Goal: Task Accomplishment & Management: Use online tool/utility

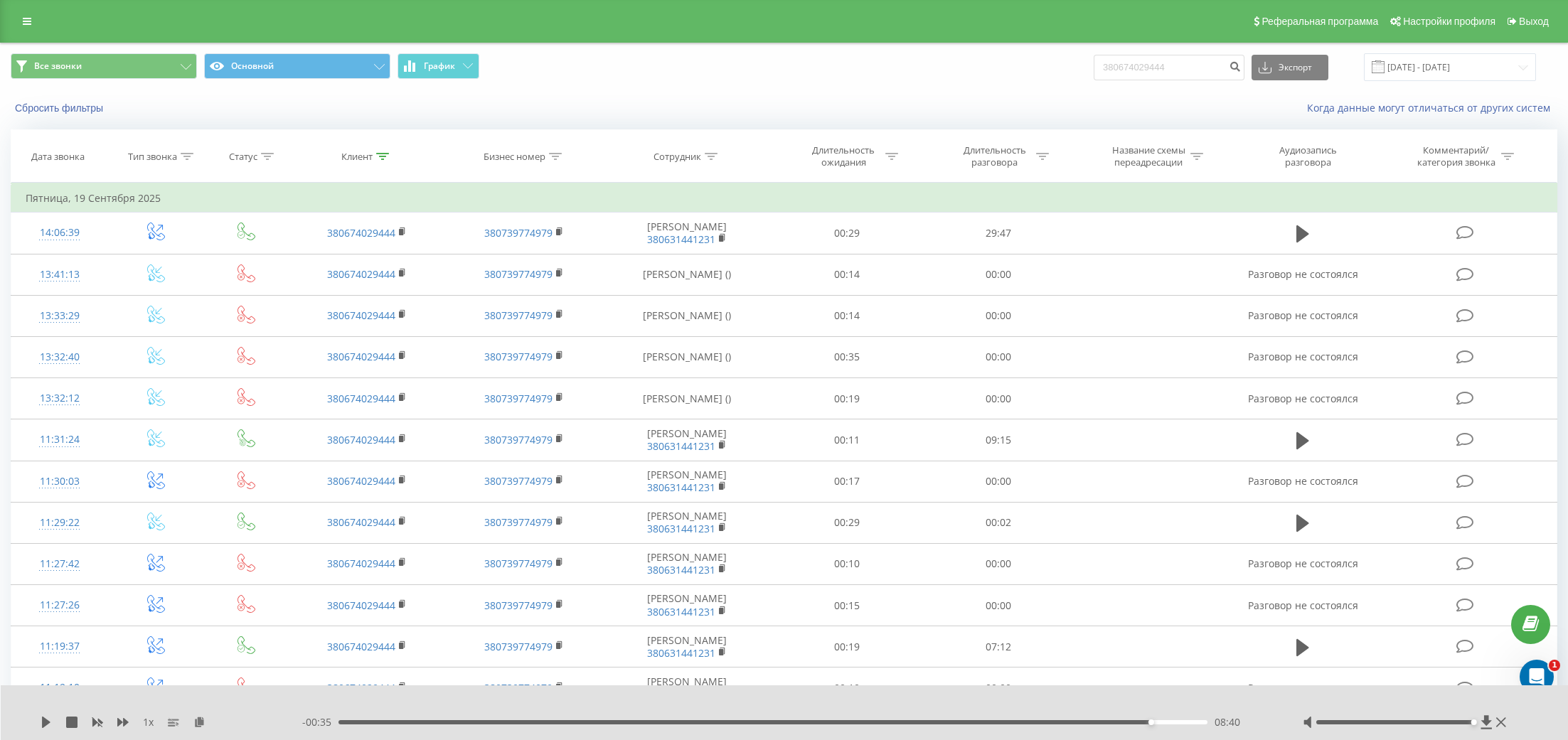
click at [40, 35] on div "Реферальная программа Настройки профиля Выход" at bounding box center [784, 21] width 1568 height 43
click at [34, 31] on link at bounding box center [27, 21] width 25 height 20
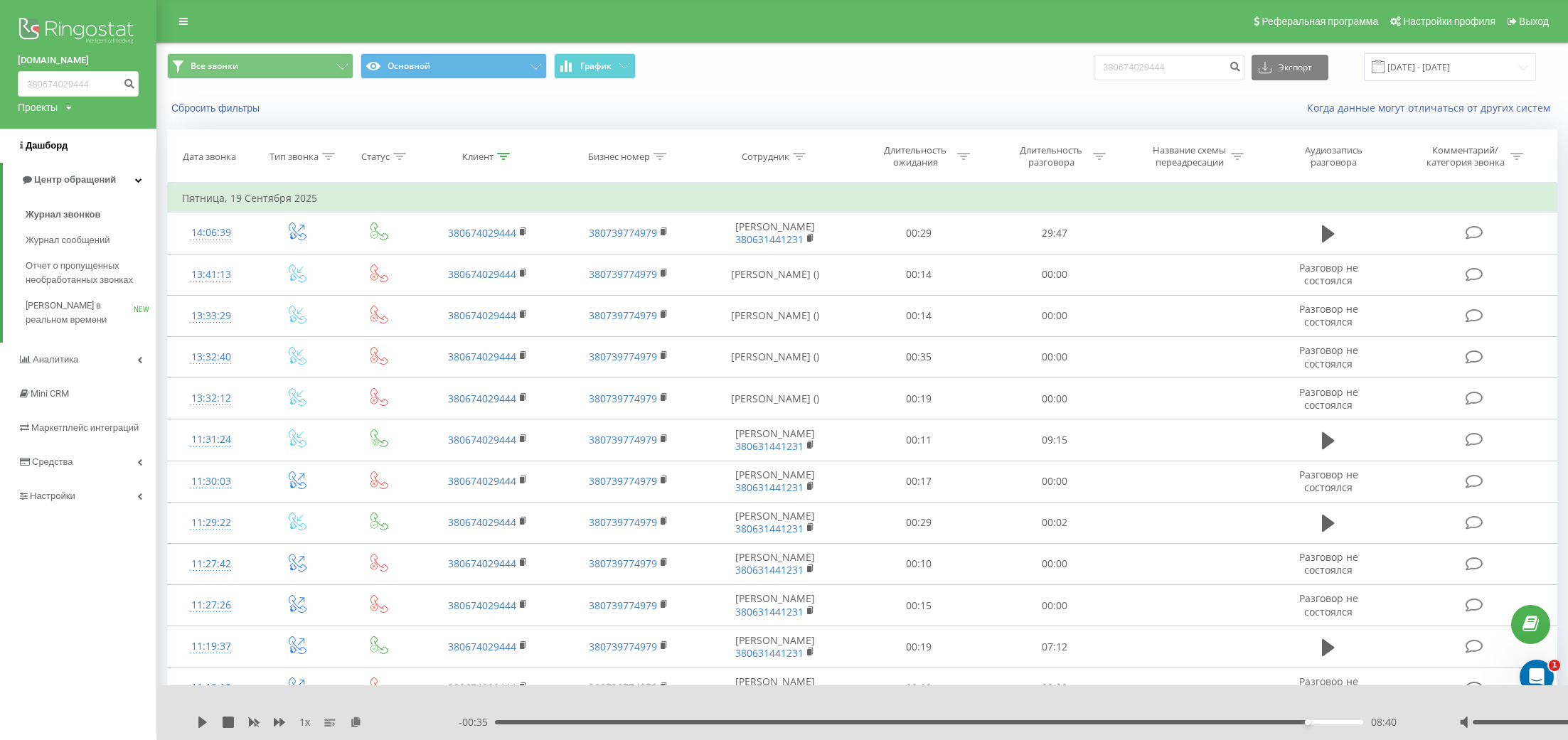
click at [58, 145] on span "Дашборд" at bounding box center [46, 146] width 42 height 11
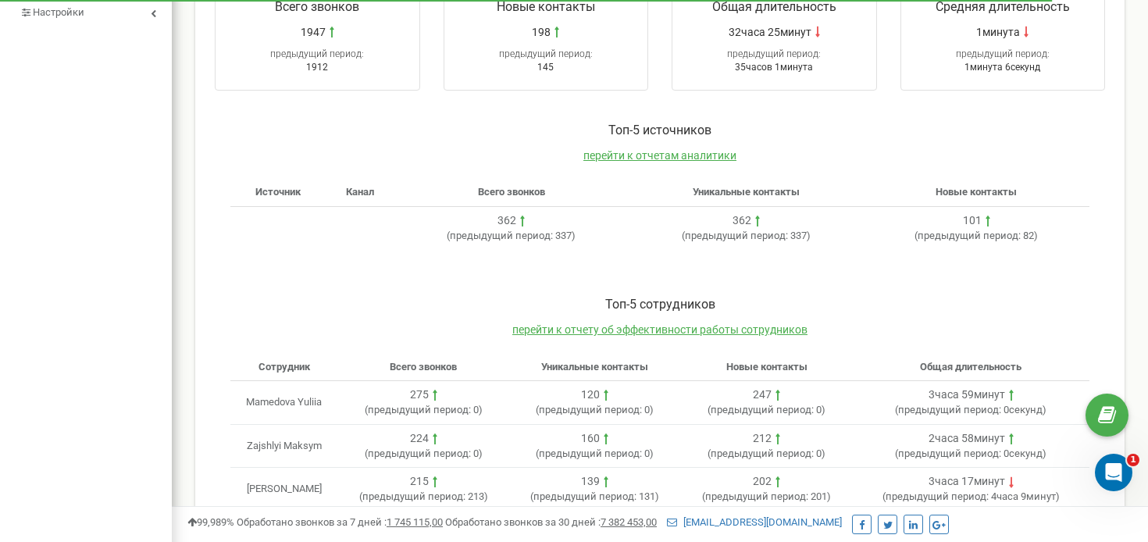
scroll to position [489, 0]
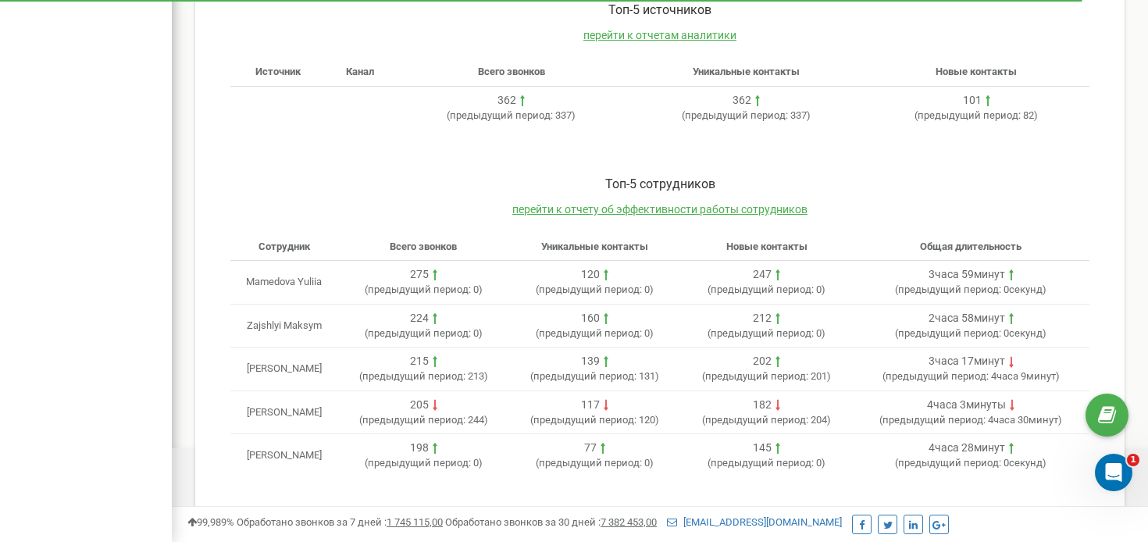
click at [660, 201] on div "Toп-5 сотрудников перейти к отчету об эффективности работы сотрудников" at bounding box center [659, 204] width 859 height 57
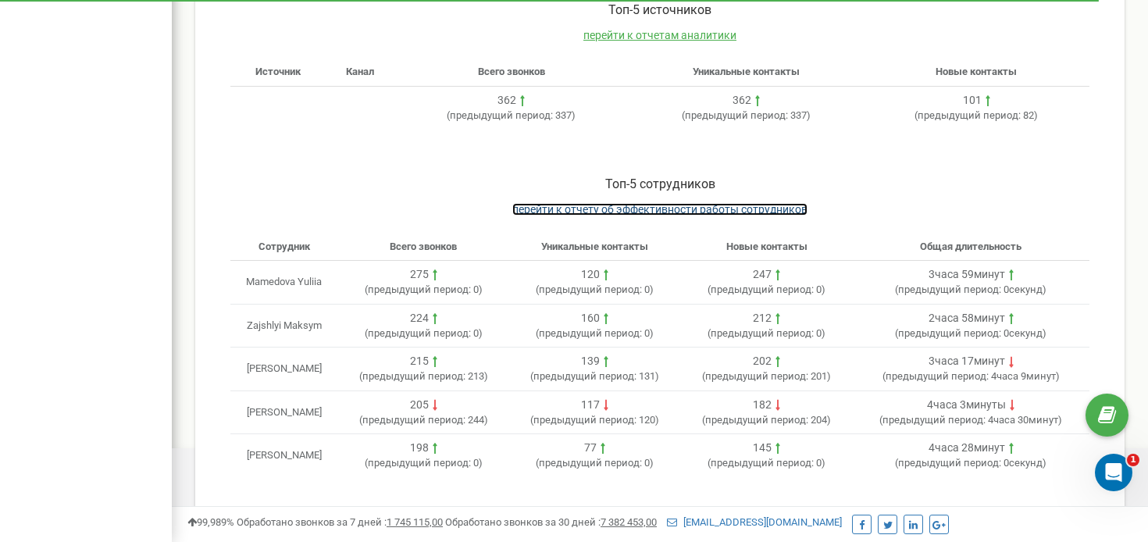
click at [657, 207] on span "перейти к отчету об эффективности работы сотрудников" at bounding box center [659, 209] width 295 height 12
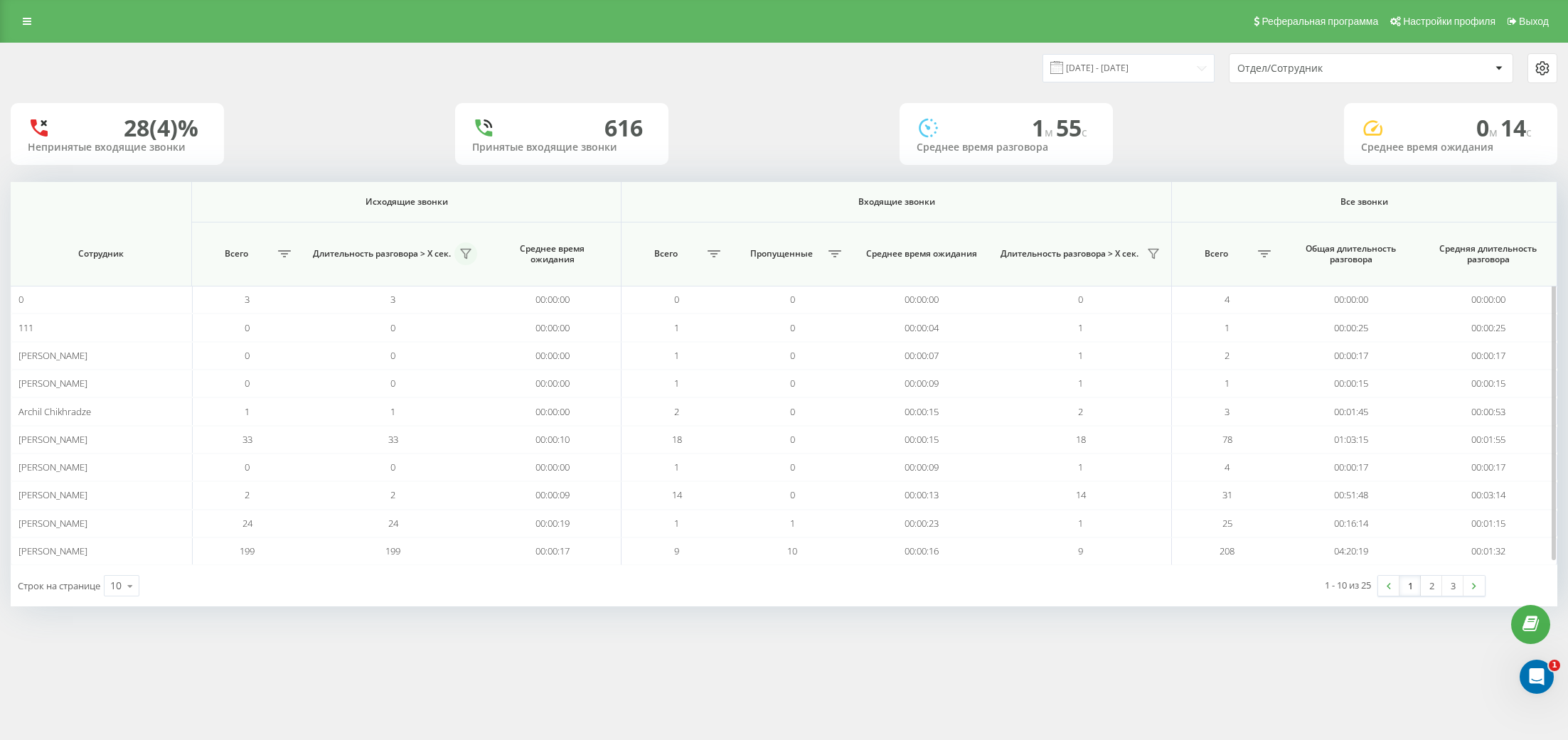
click at [471, 251] on icon at bounding box center [465, 254] width 11 height 11
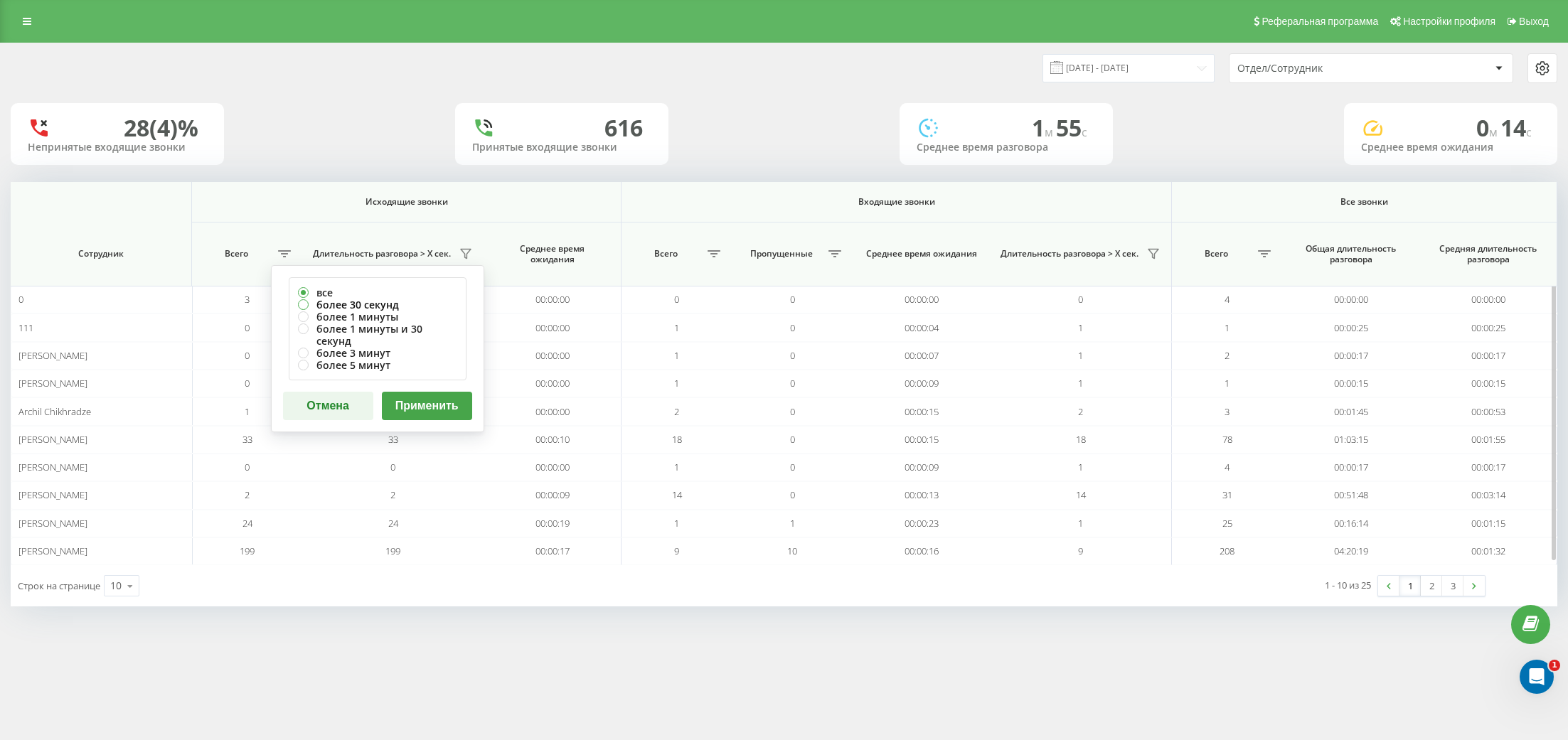
click at [367, 303] on label "более 30 секунд" at bounding box center [377, 304] width 159 height 12
radio input "true"
click at [428, 391] on button "Применить" at bounding box center [426, 405] width 90 height 28
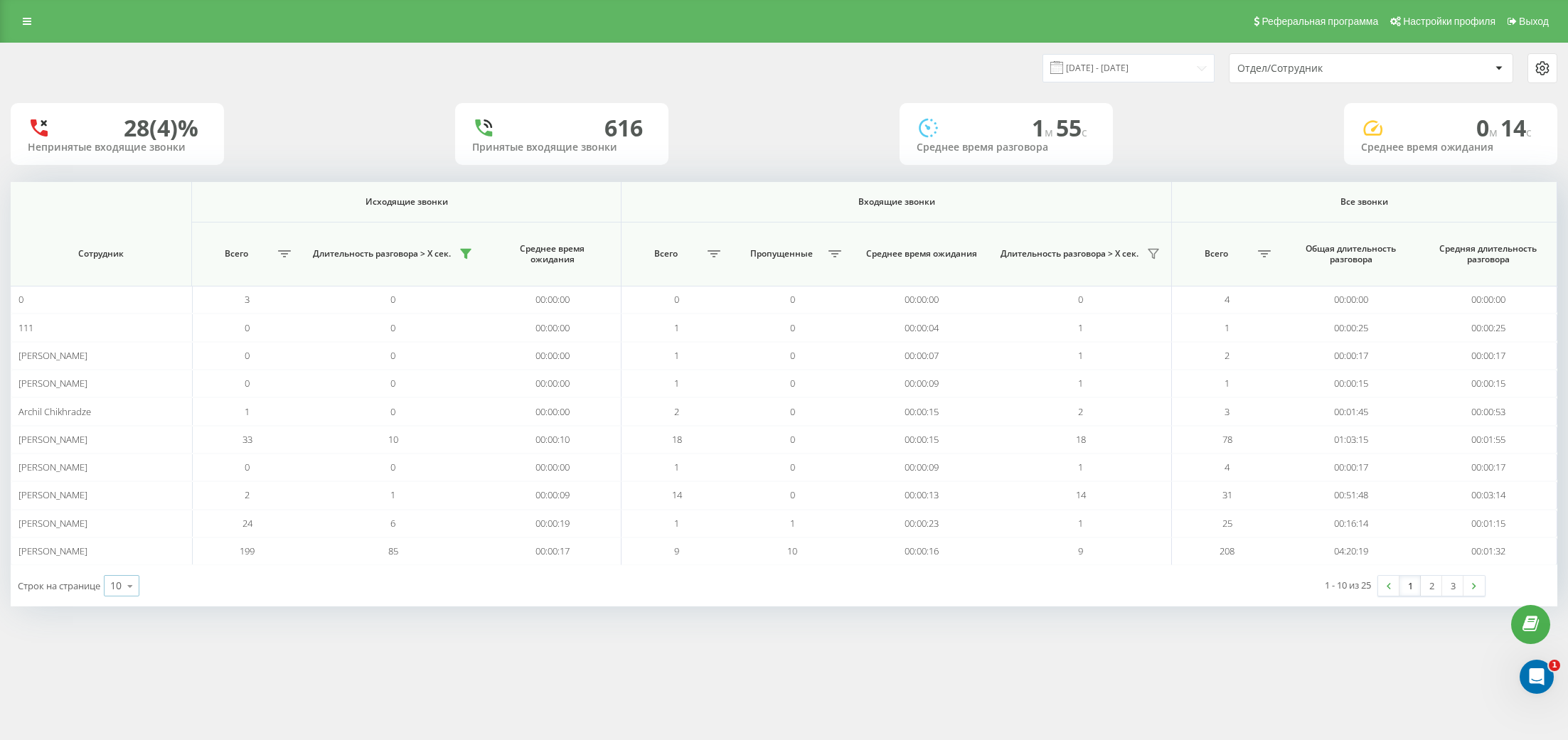
click at [129, 579] on icon at bounding box center [129, 586] width 21 height 27
click at [119, 520] on span "25" at bounding box center [116, 524] width 11 height 14
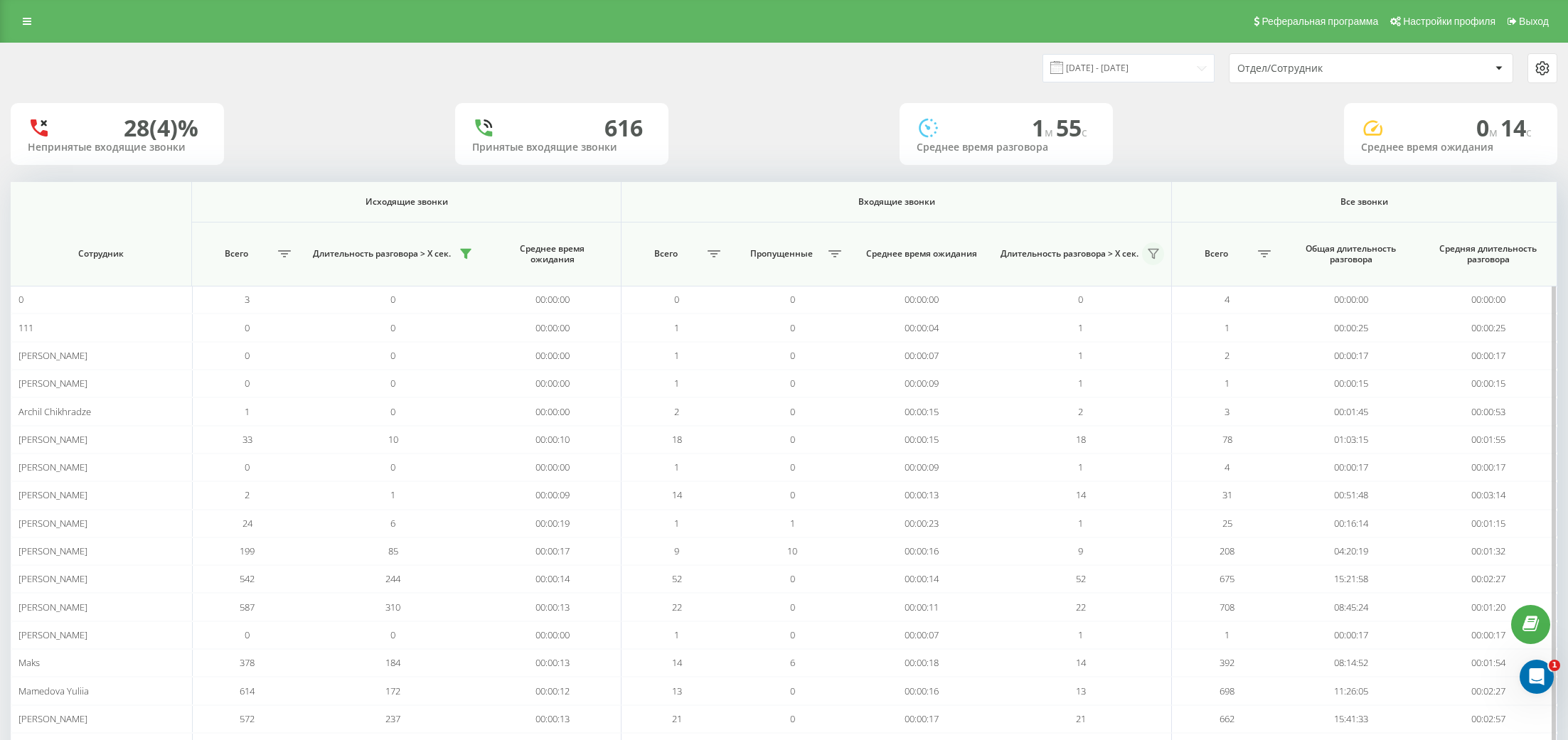
click at [1150, 262] on button at bounding box center [1153, 253] width 22 height 23
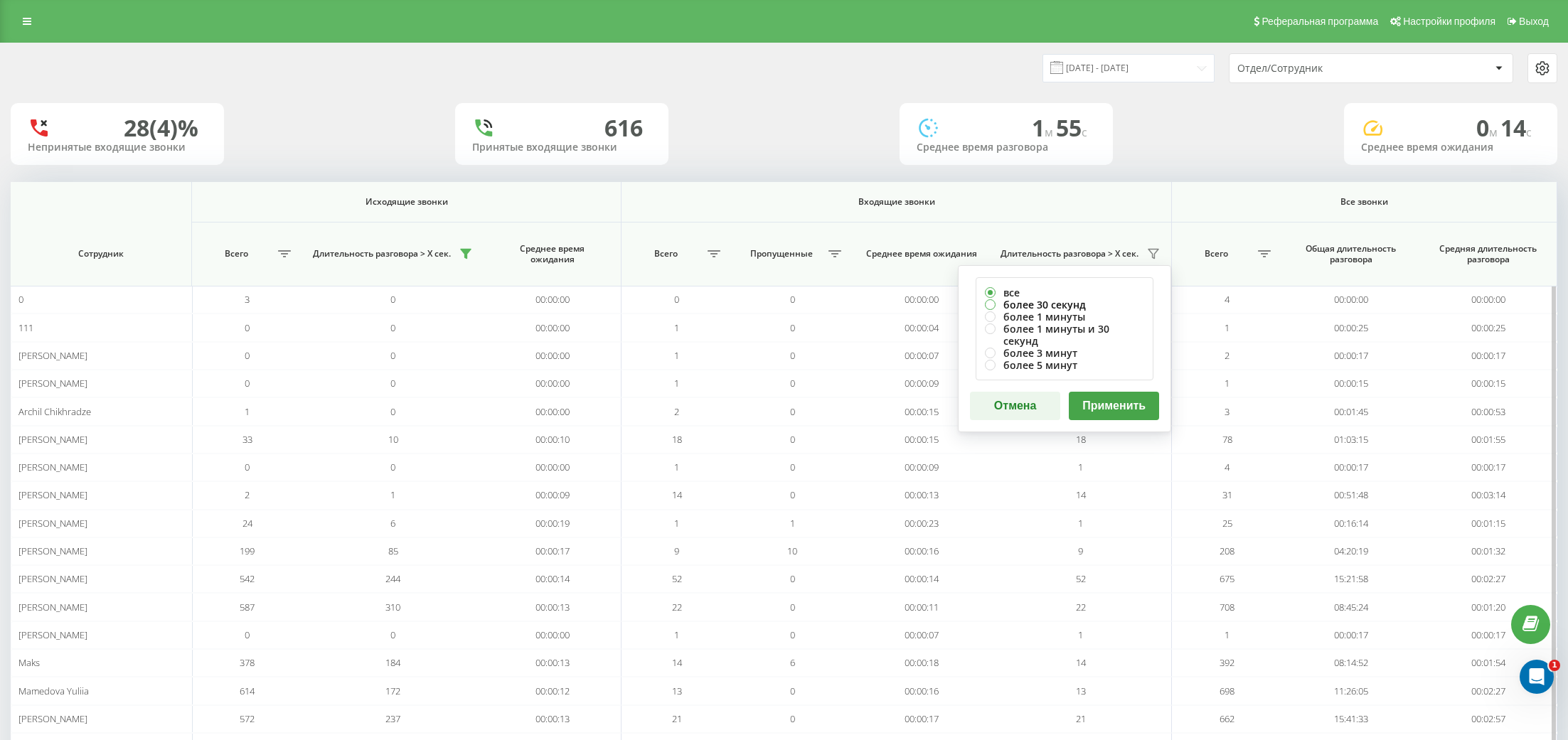
click at [1047, 306] on label "более 30 секунд" at bounding box center [1064, 304] width 159 height 12
radio input "true"
click at [1132, 391] on button "Применить" at bounding box center [1114, 405] width 90 height 28
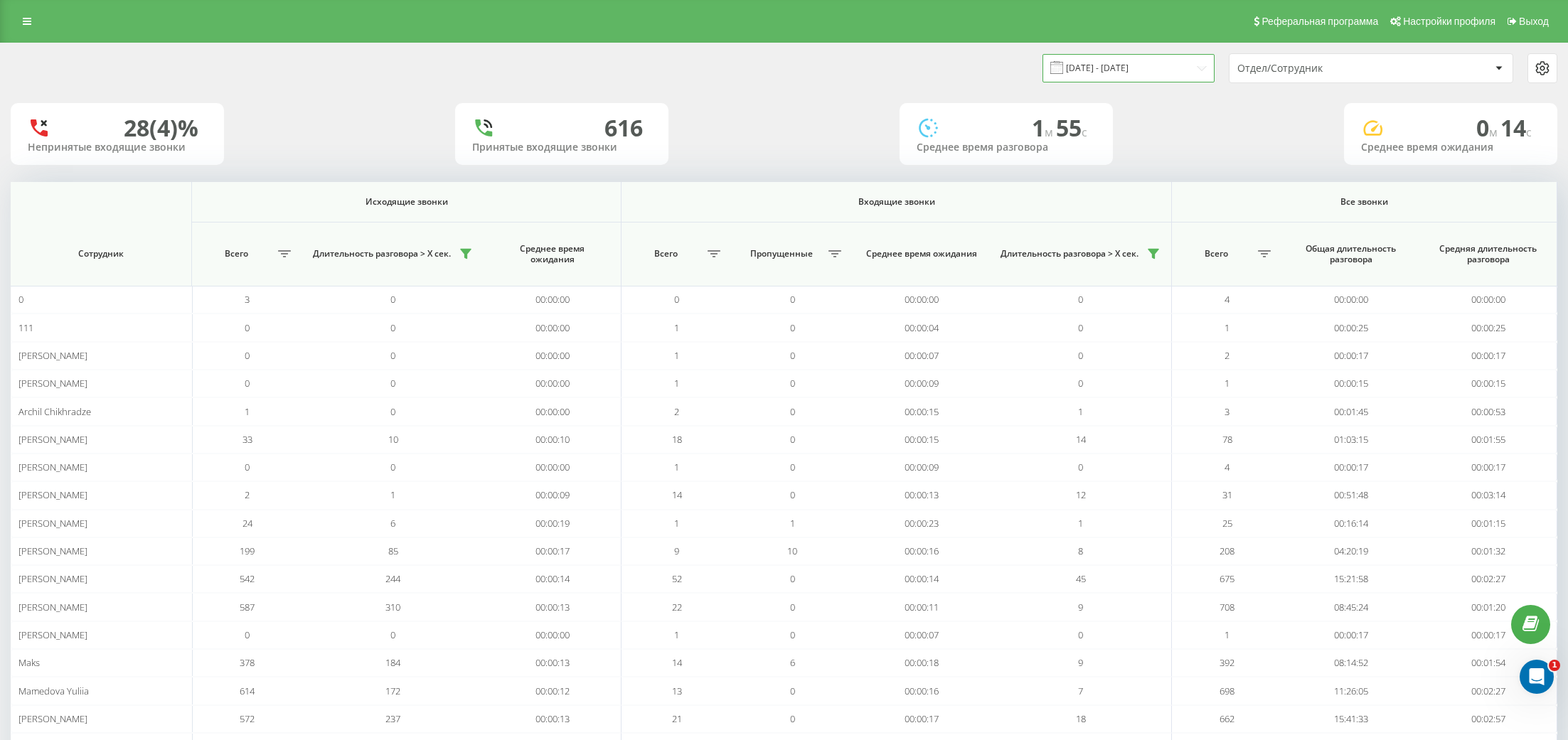
click at [1118, 71] on input "22.08.2025 - 22.09.2025" at bounding box center [1128, 67] width 172 height 27
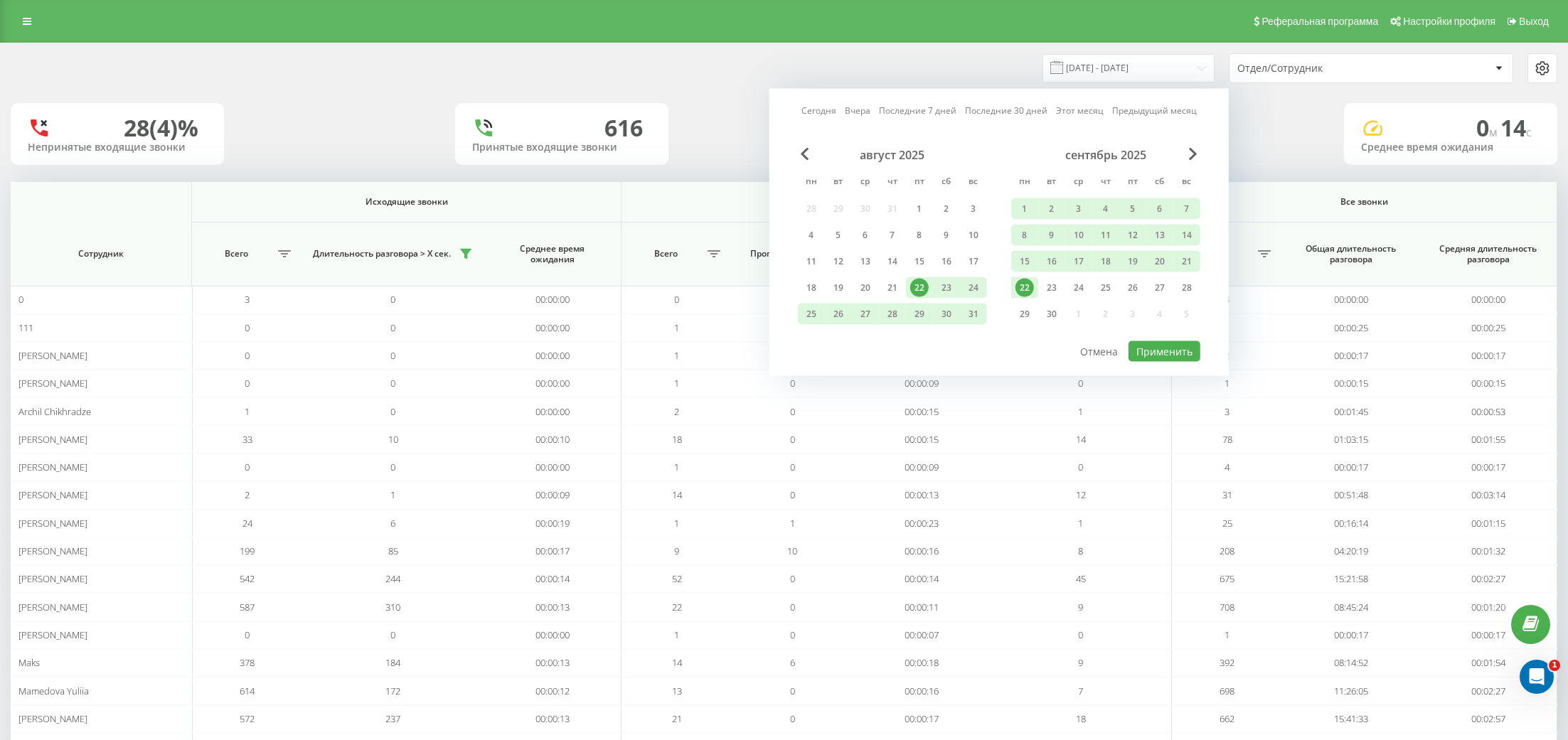
click at [1022, 283] on div "22" at bounding box center [1024, 288] width 18 height 18
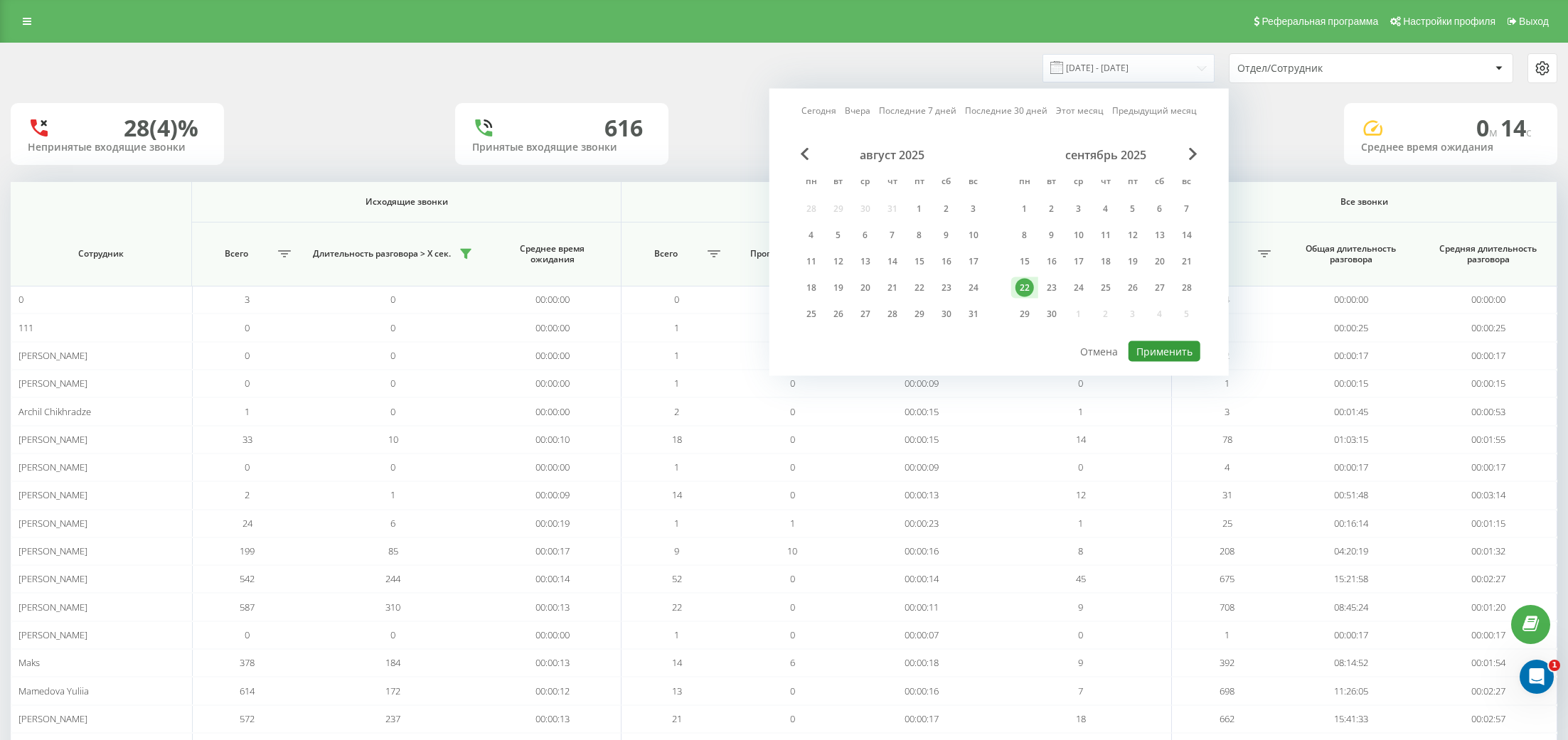
click at [1156, 349] on button "Применить" at bounding box center [1164, 351] width 72 height 21
type input "22.09.2025 - 22.09.2025"
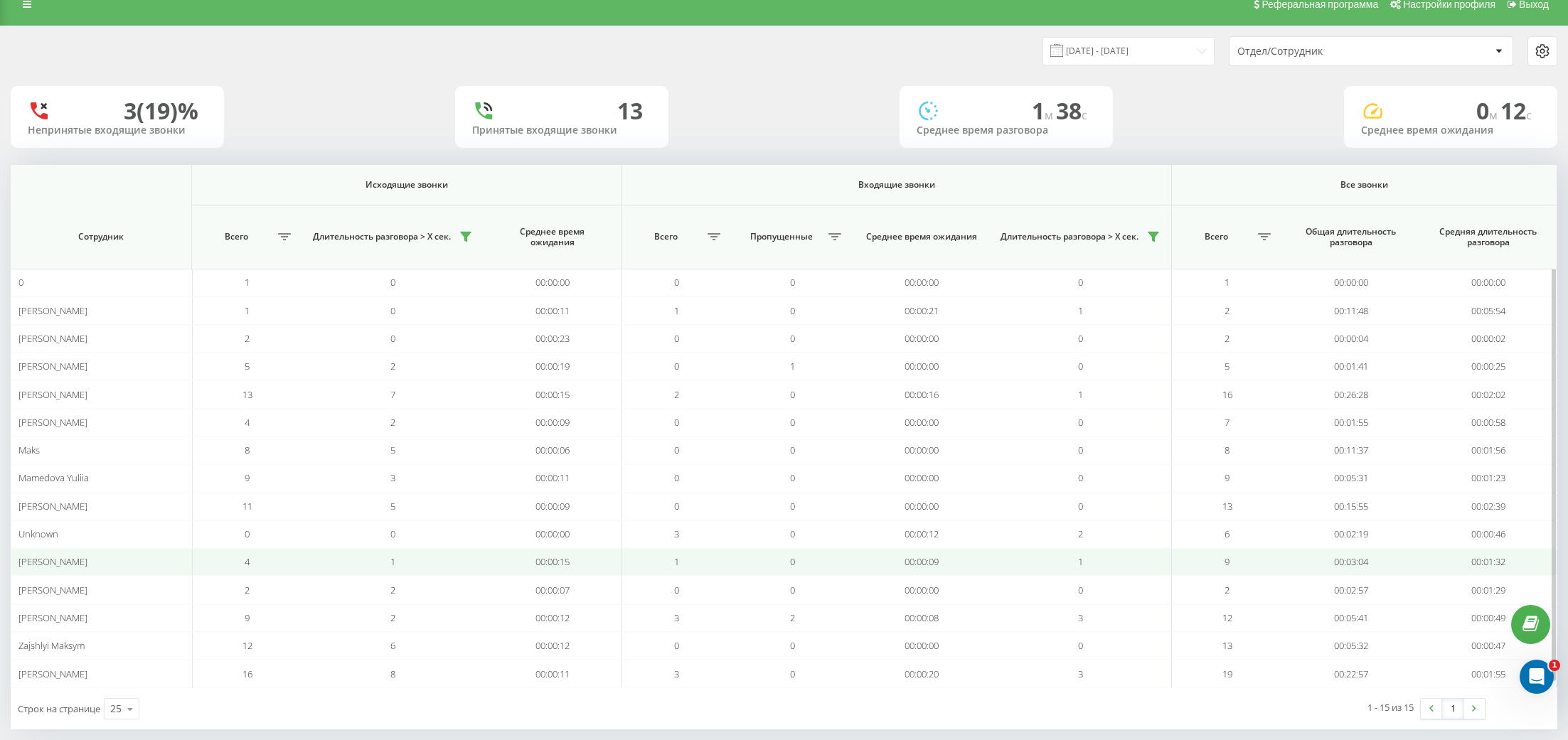
scroll to position [29, 0]
